Goal: Task Accomplishment & Management: Manage account settings

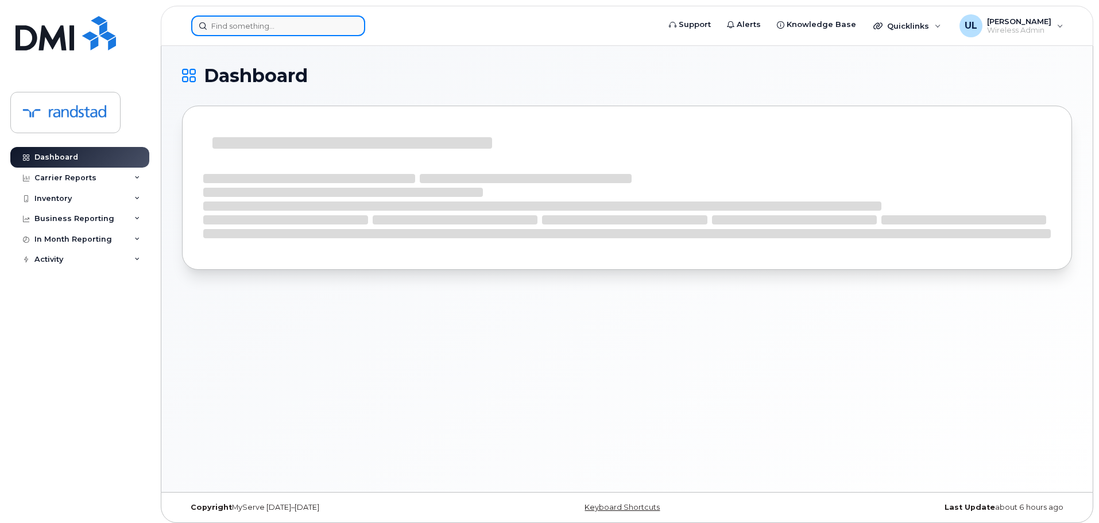
click at [312, 29] on input at bounding box center [278, 26] width 174 height 21
paste input "[PERSON_NAME]"
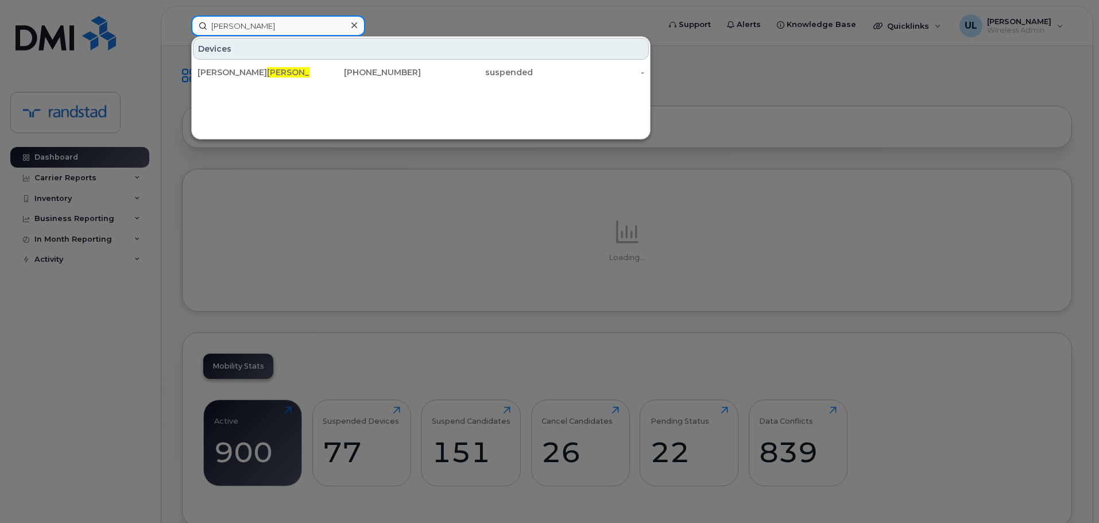
type input "[PERSON_NAME]"
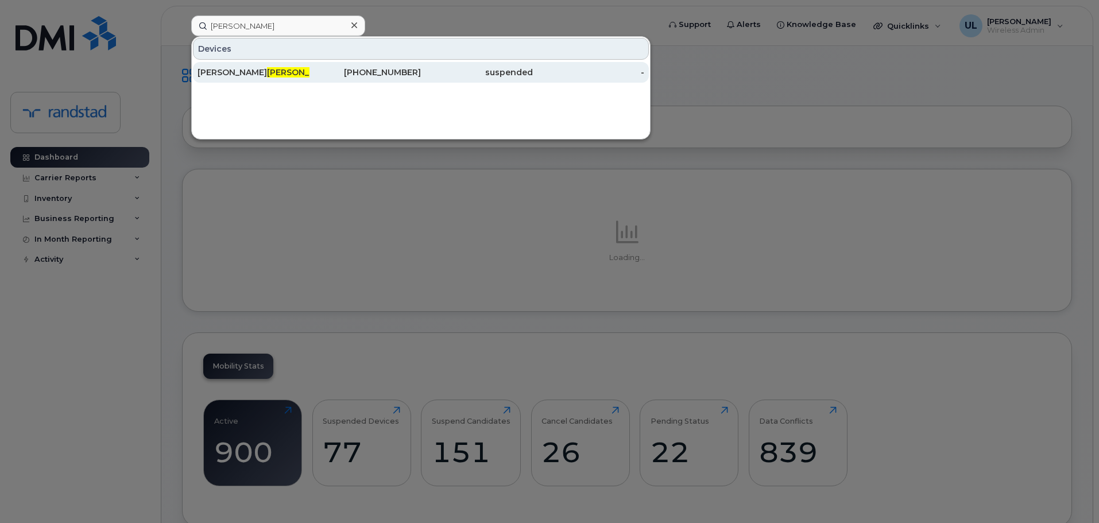
click at [281, 74] on div "[PERSON_NAME]" at bounding box center [254, 72] width 112 height 11
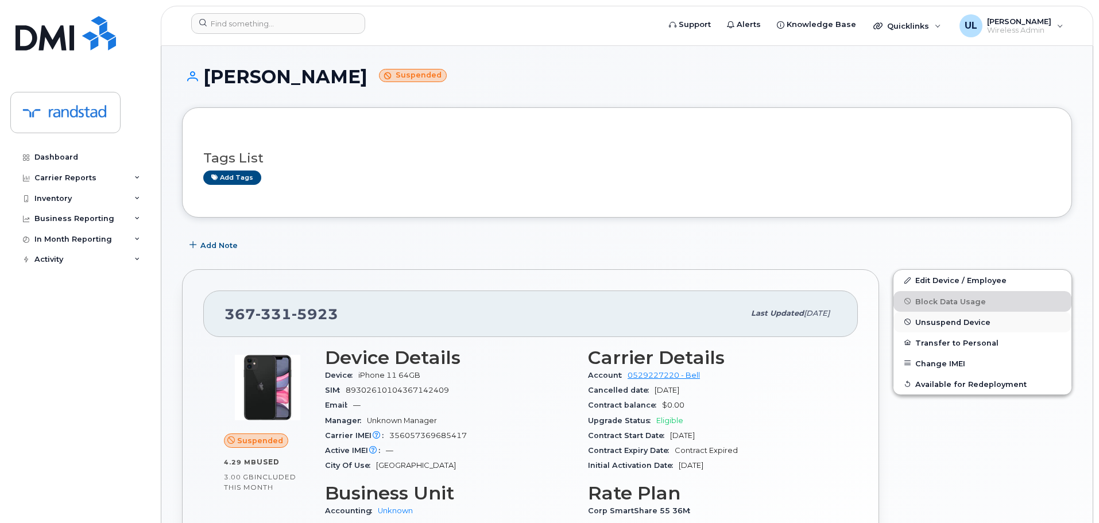
click at [923, 326] on button "Unsuspend Device" at bounding box center [983, 322] width 178 height 21
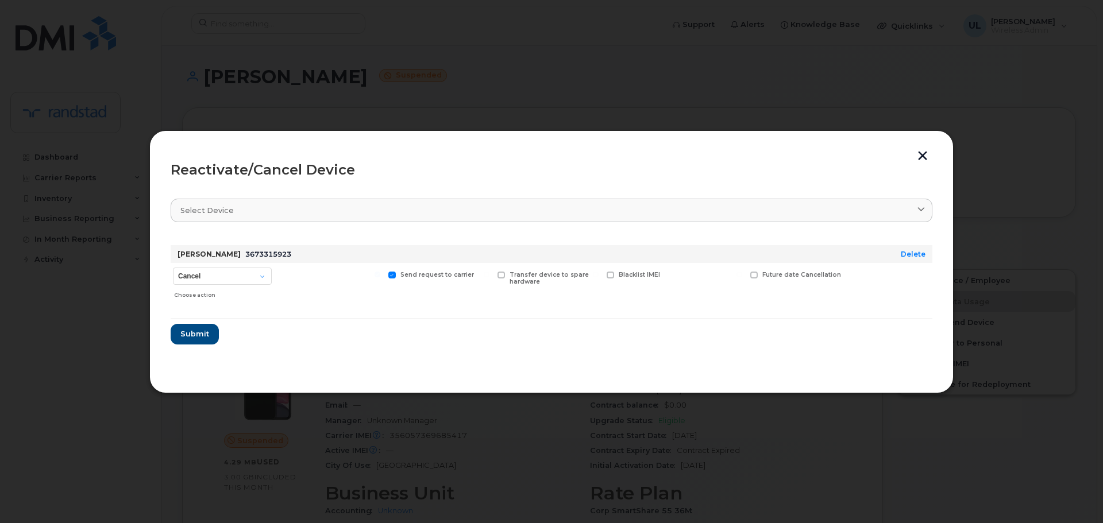
click at [206, 320] on form "Isabelle Chagnon 3673315923 Delete Cancel Suspend - Extend Suspension Reactivat…" at bounding box center [551, 290] width 761 height 109
click at [205, 326] on button "Submit" at bounding box center [194, 334] width 47 height 21
